Goal: Task Accomplishment & Management: Manage account settings

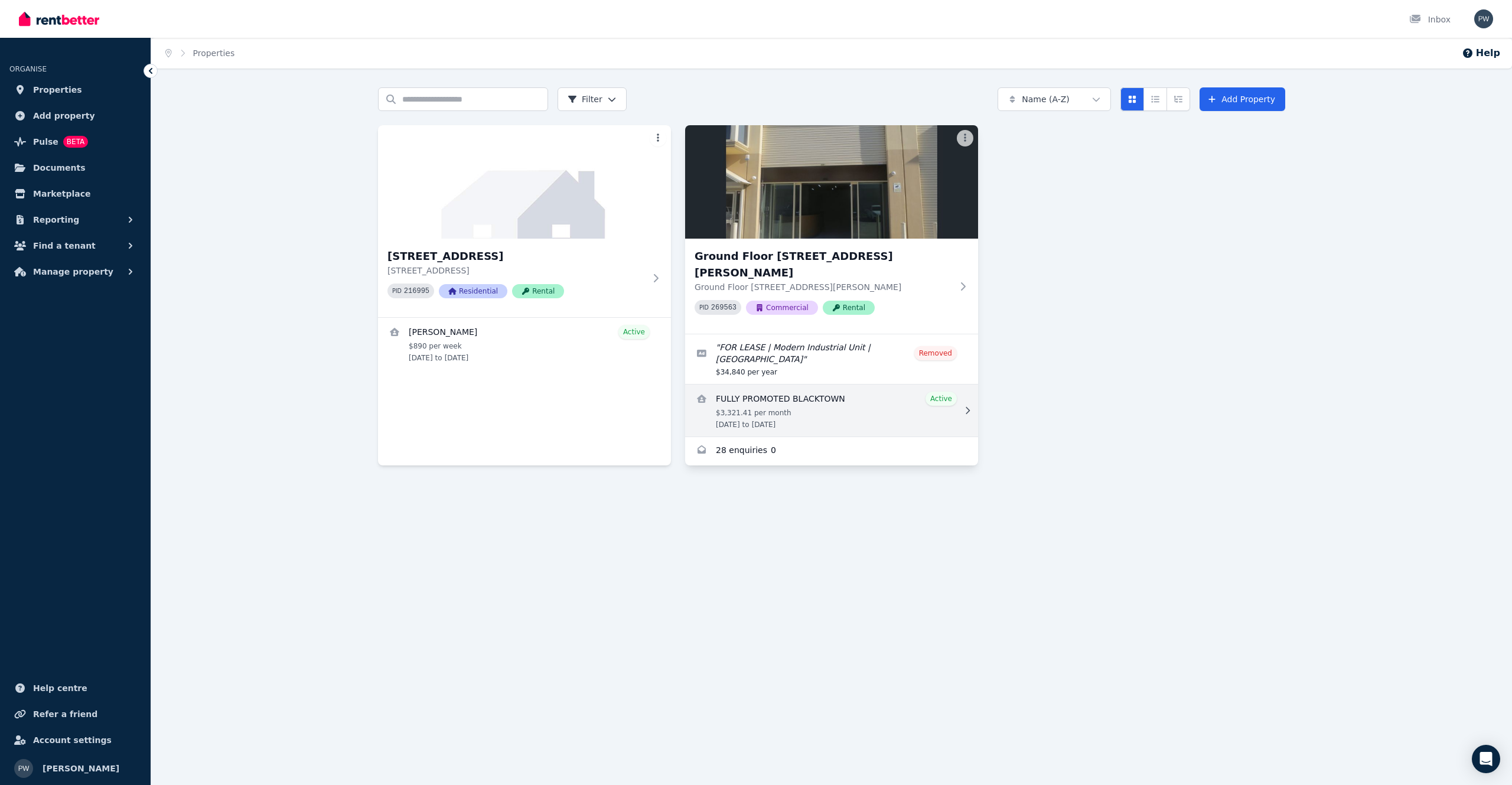
click at [831, 387] on link "View details for FULLY PROMOTED BLACKTOWN" at bounding box center [832, 410] width 293 height 52
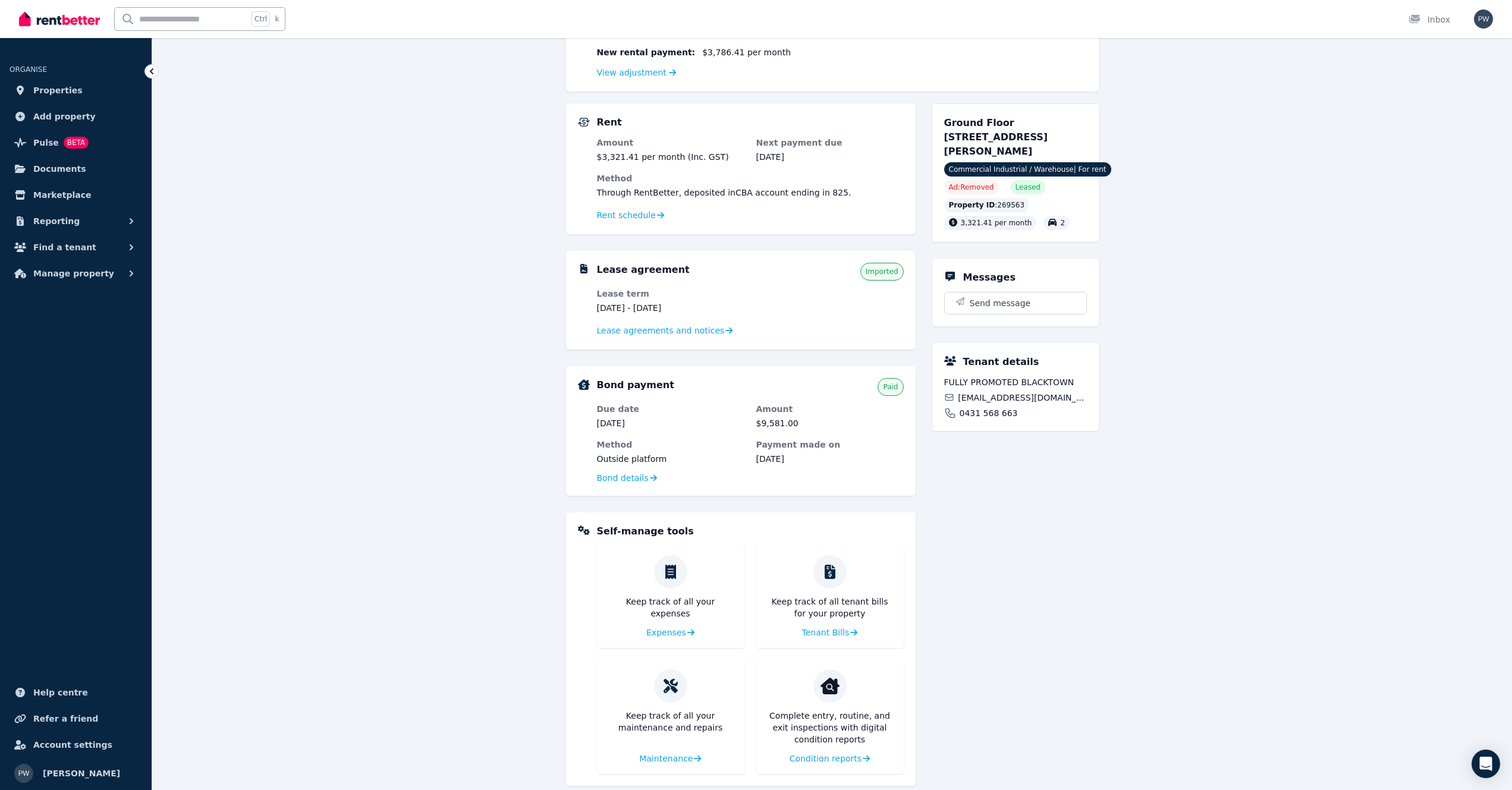
scroll to position [228, 0]
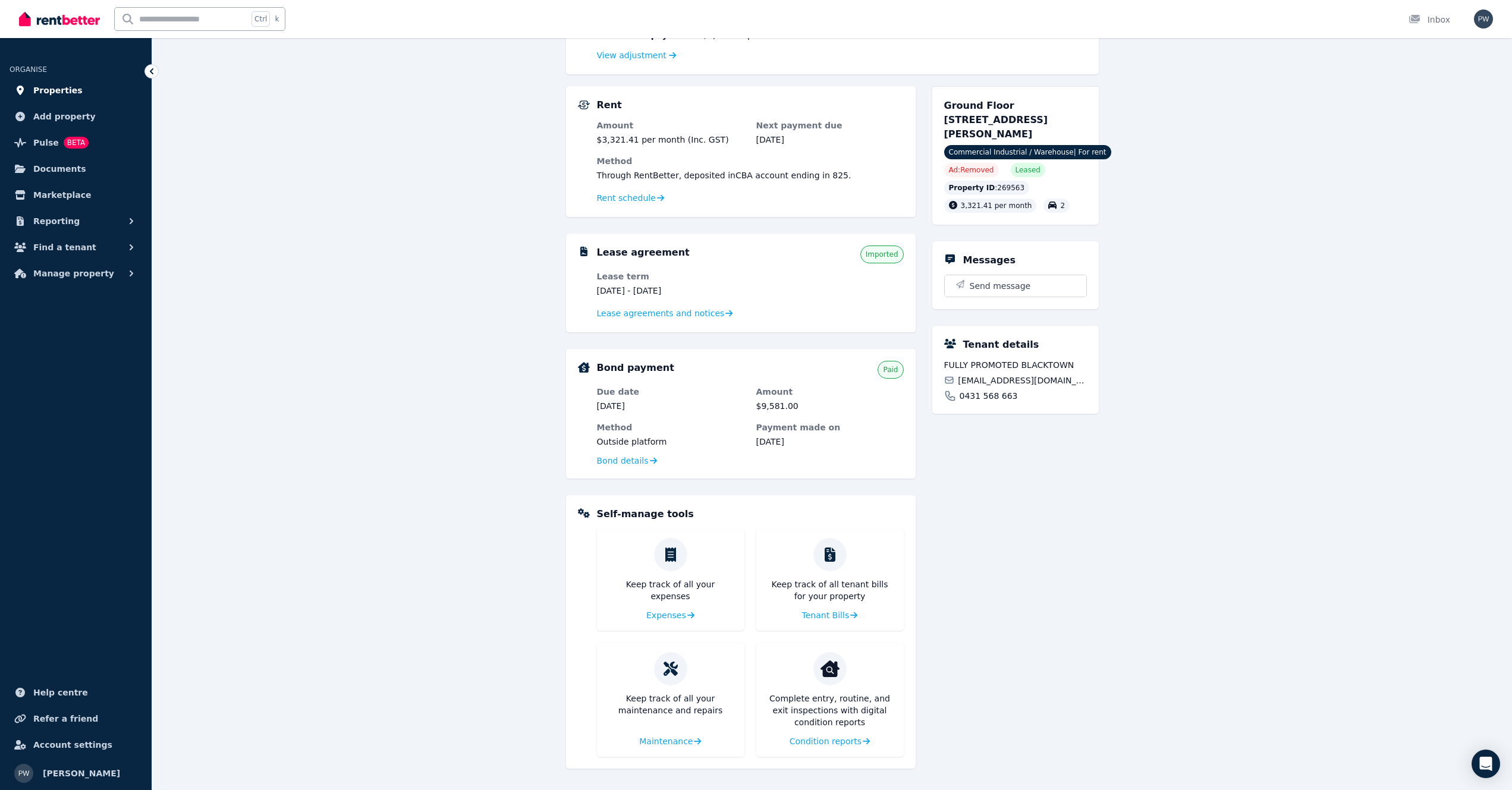
click at [67, 93] on span "Properties" at bounding box center [58, 91] width 49 height 15
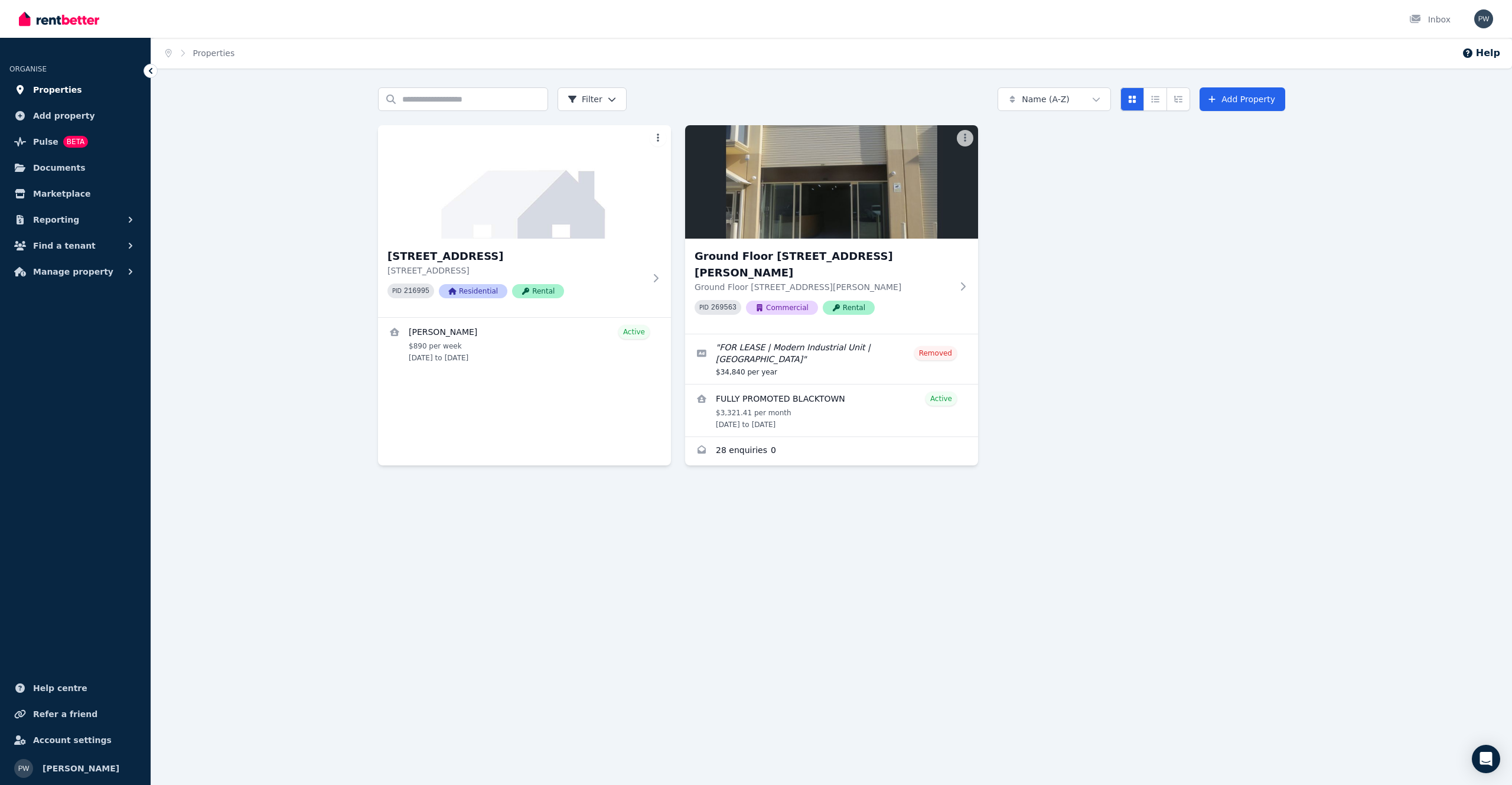
click at [57, 93] on span "Properties" at bounding box center [57, 90] width 49 height 15
click at [46, 92] on span "Properties" at bounding box center [57, 90] width 49 height 15
click at [828, 385] on link "View details for FULLY PROMOTED BLACKTOWN" at bounding box center [832, 410] width 293 height 52
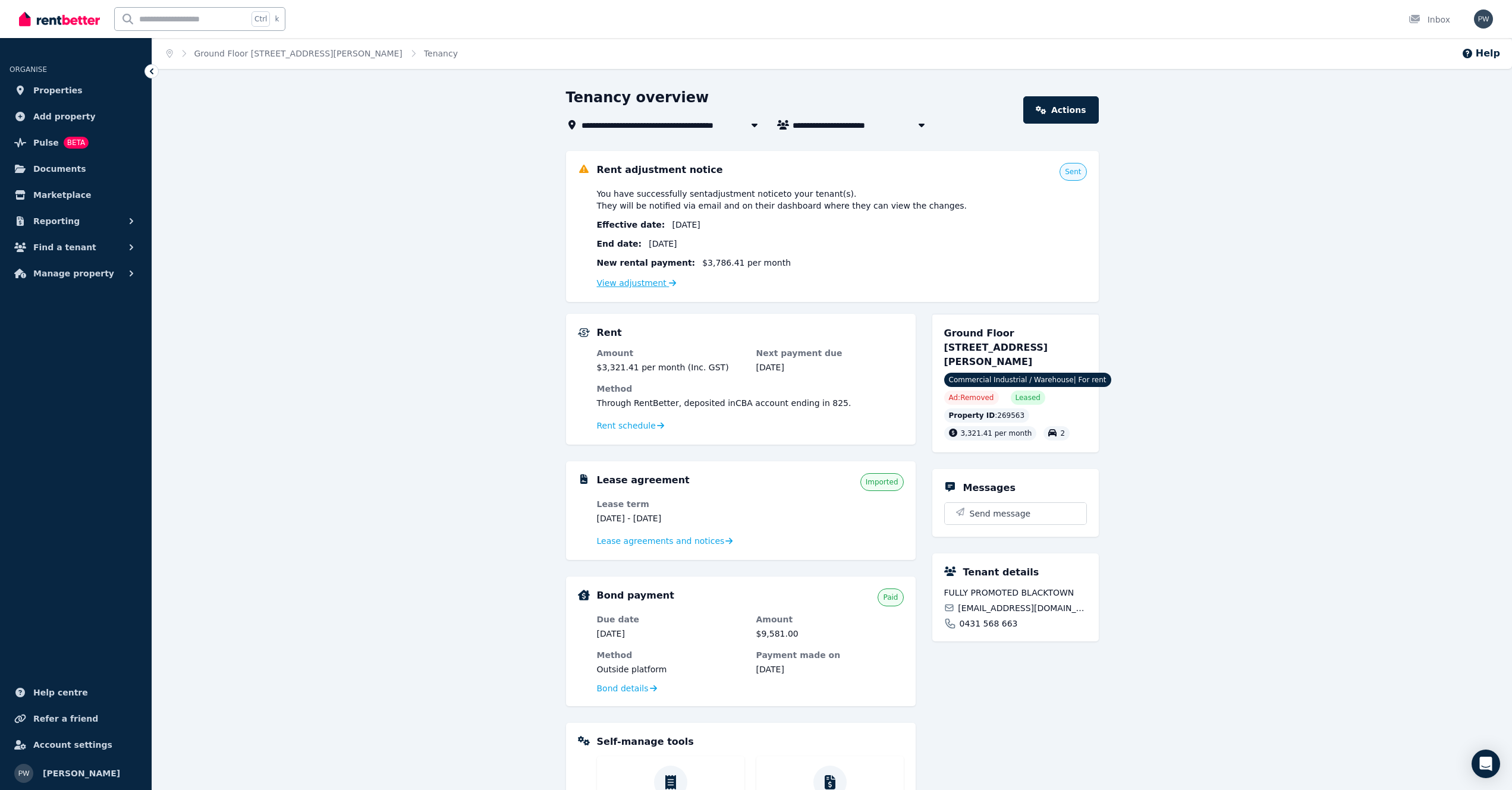
click at [623, 285] on link "View adjustment" at bounding box center [636, 283] width 79 height 9
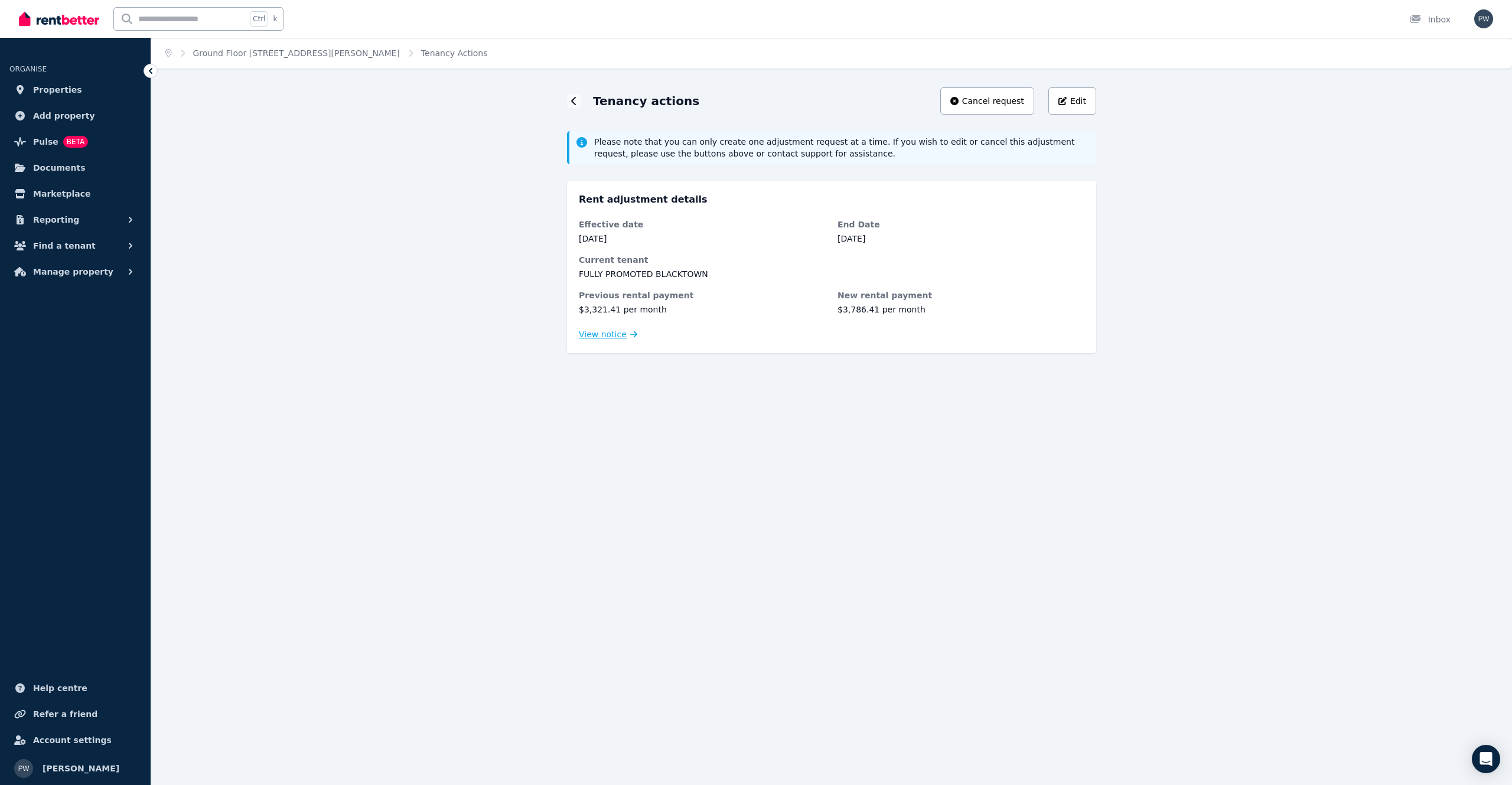
click at [607, 333] on span "View notice" at bounding box center [603, 334] width 48 height 12
click at [1078, 99] on span "Edit" at bounding box center [1079, 101] width 16 height 12
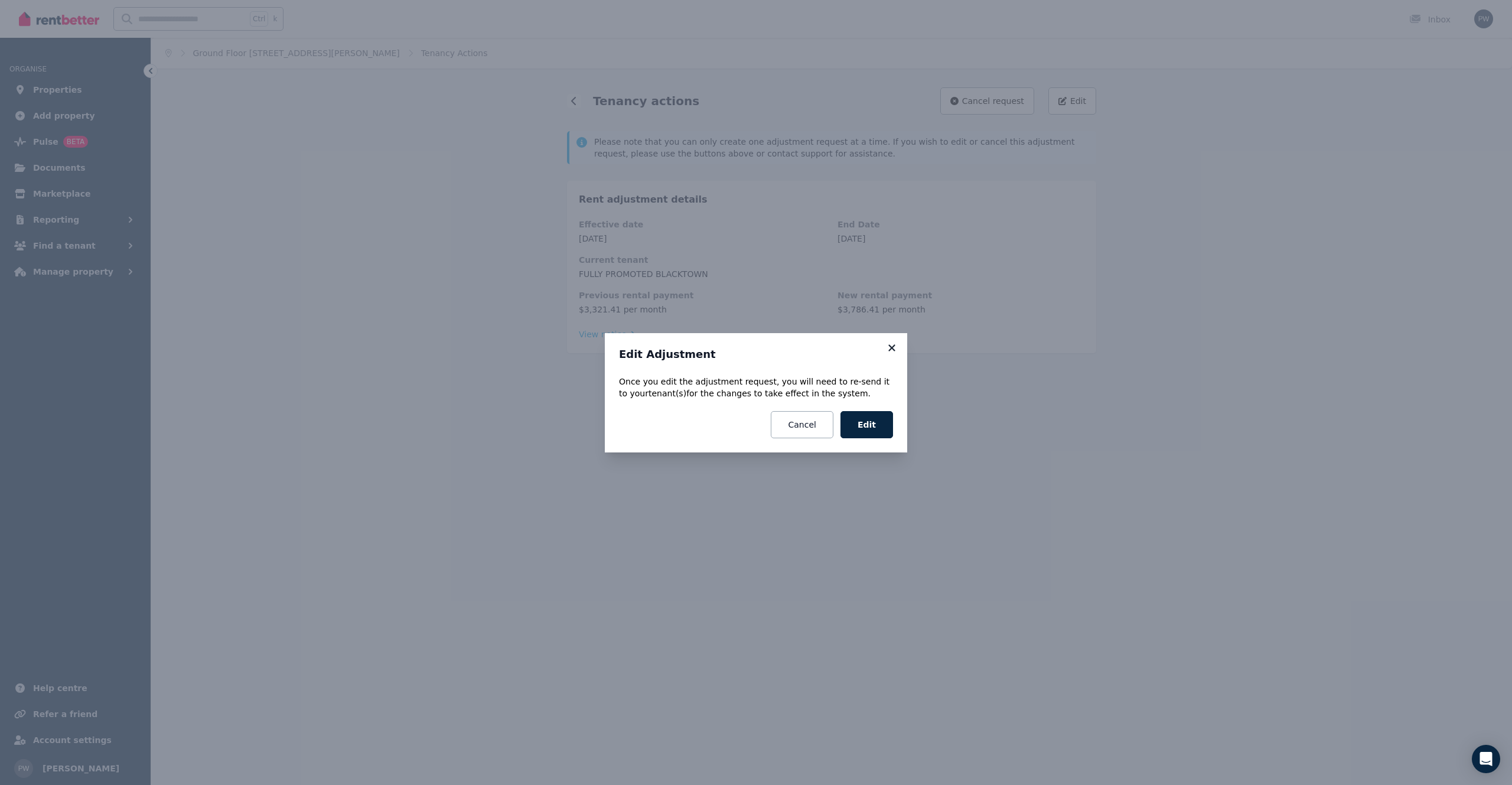
click at [893, 345] on icon at bounding box center [892, 348] width 12 height 10
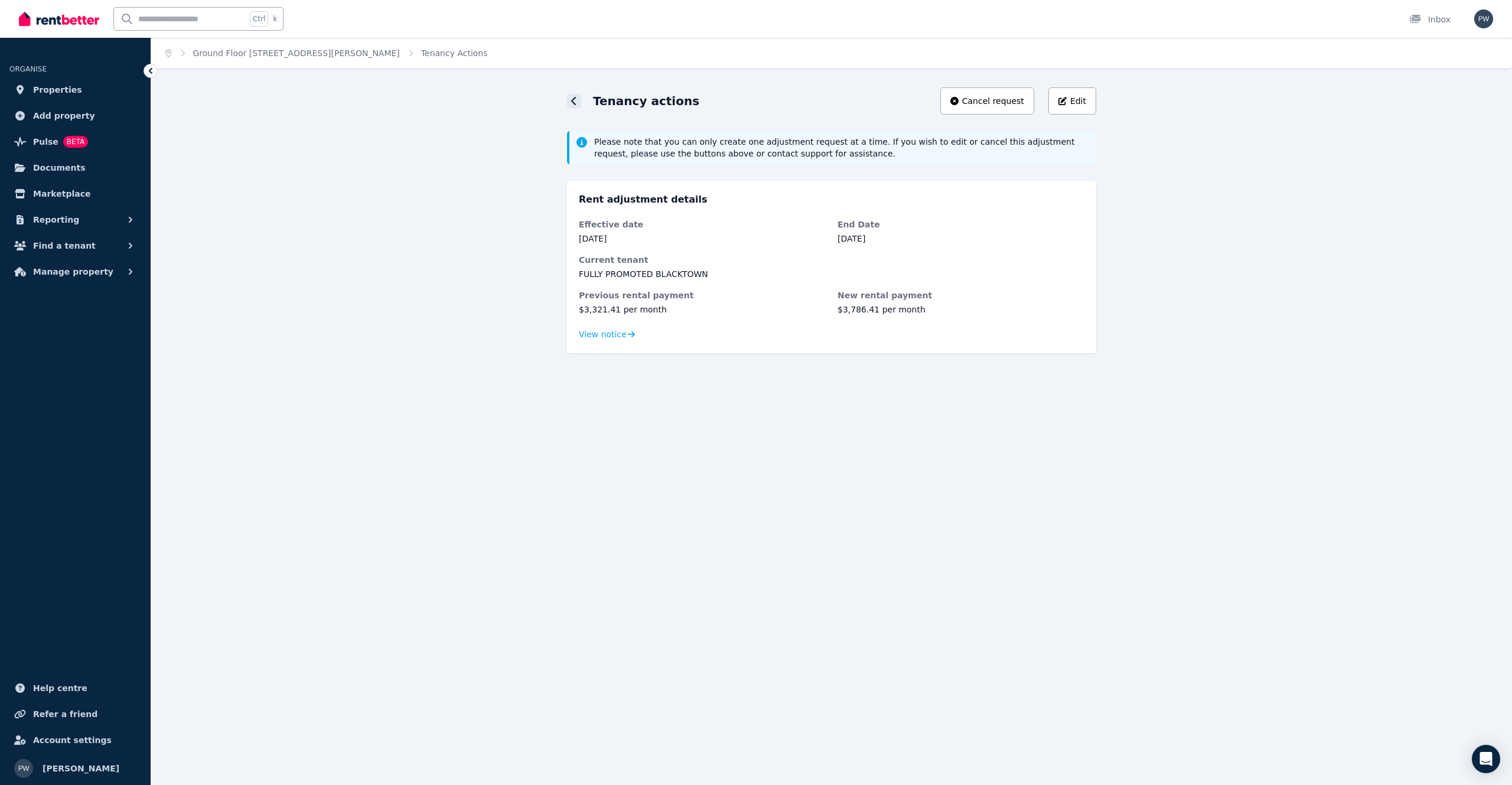
click at [570, 99] on div at bounding box center [574, 101] width 15 height 15
